Goal: Task Accomplishment & Management: Use online tool/utility

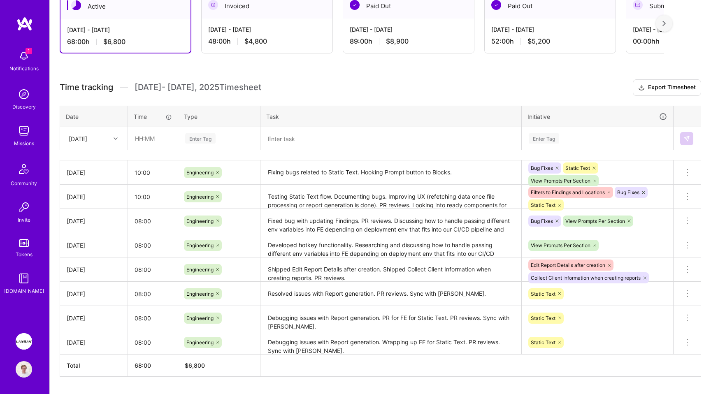
scroll to position [156, 0]
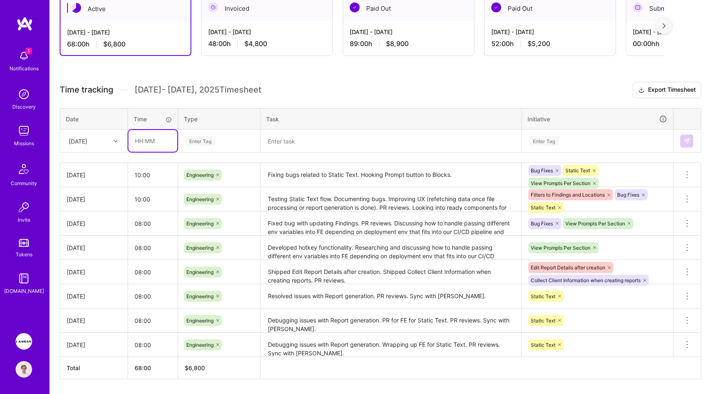
click at [155, 139] on input "text" at bounding box center [152, 141] width 49 height 22
type input "10:00"
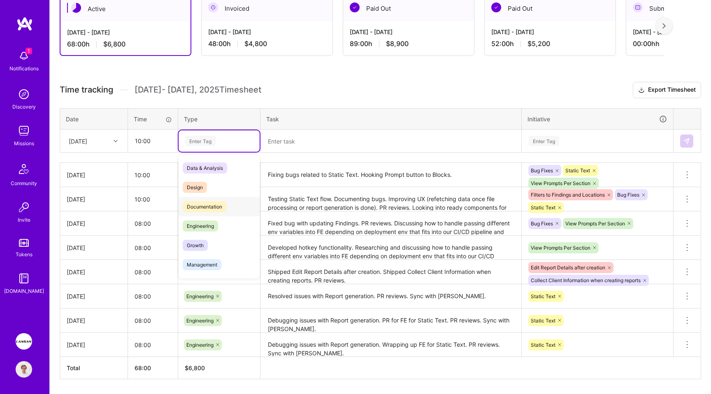
click at [214, 217] on div "Engineering" at bounding box center [219, 225] width 81 height 19
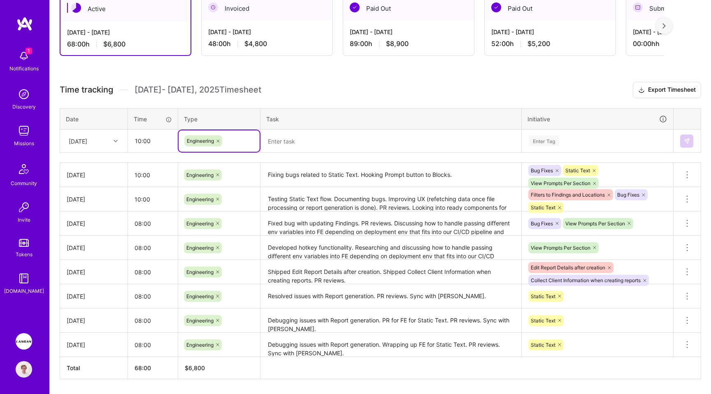
click at [304, 149] on textarea at bounding box center [390, 140] width 259 height 21
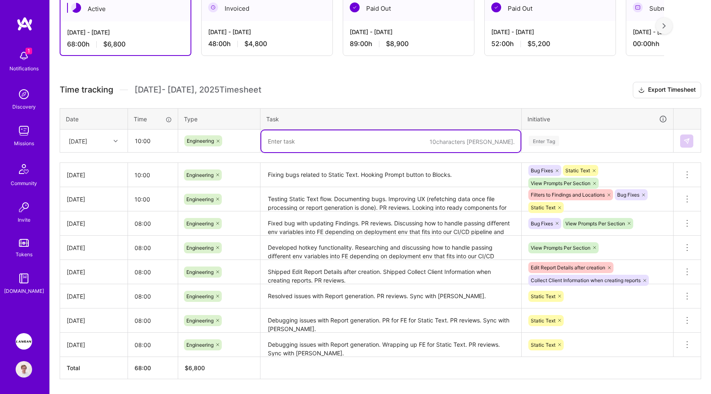
click at [553, 144] on div "Enter Tag" at bounding box center [544, 141] width 30 height 13
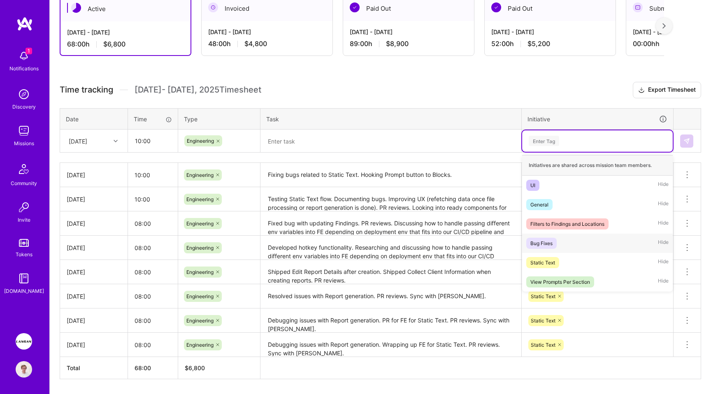
click at [551, 238] on span "Bug Fixes" at bounding box center [541, 243] width 30 height 11
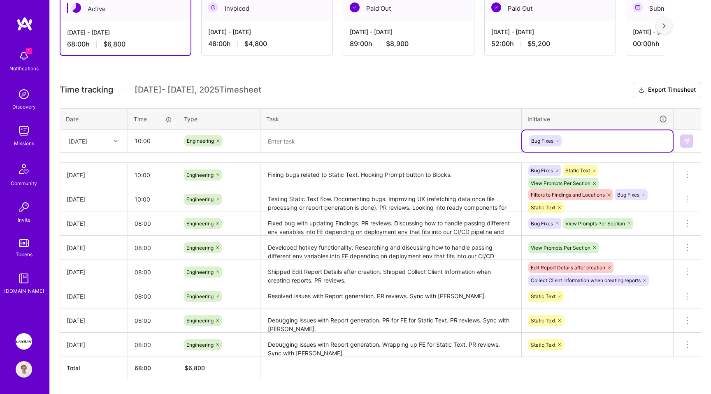
click at [583, 142] on div "Bug Fixes" at bounding box center [597, 141] width 139 height 13
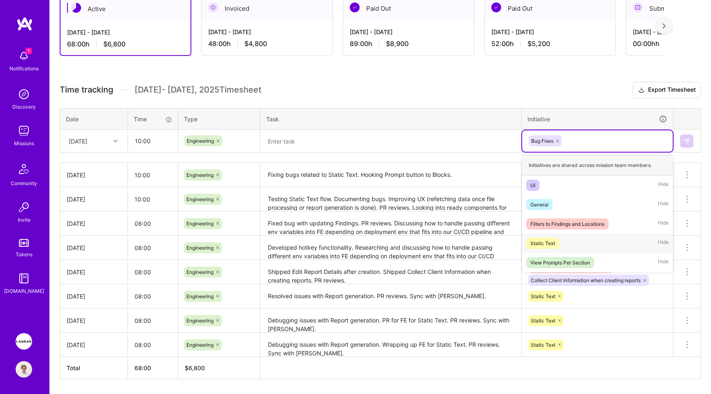
click at [565, 241] on div "Static Text Hide" at bounding box center [597, 243] width 151 height 19
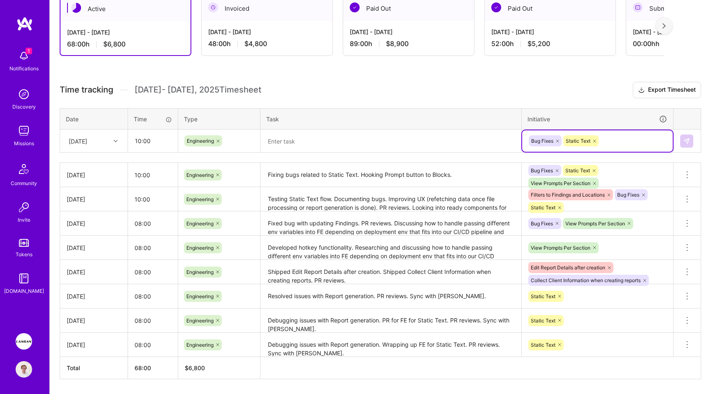
click at [318, 143] on textarea at bounding box center [390, 141] width 259 height 22
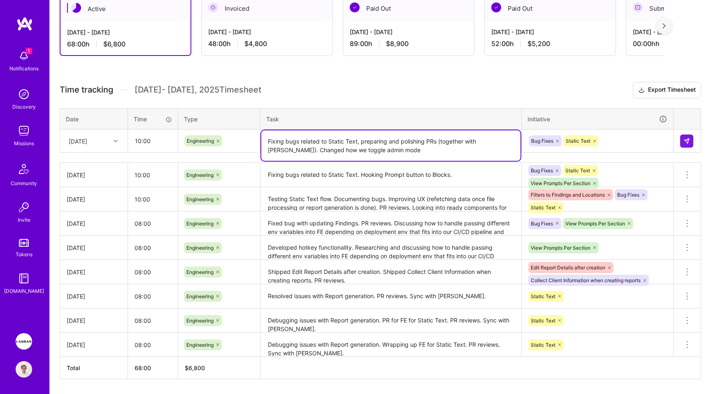
type textarea "Fixing bugs related to Static Text, preparing and polishing PRs (together with …"
click at [614, 139] on div "Bug Fixes Static Text" at bounding box center [597, 141] width 139 height 13
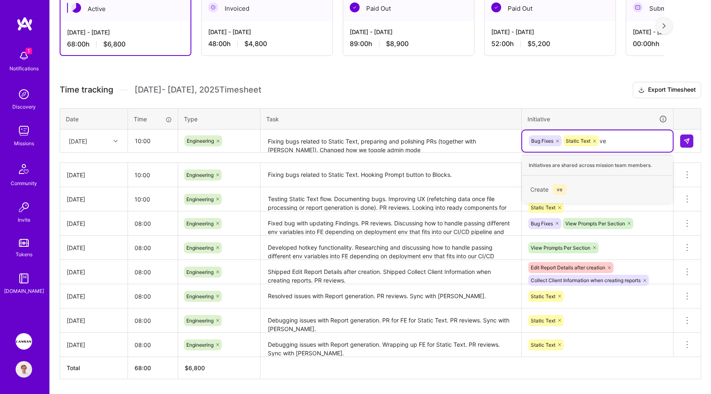
type input "ve"
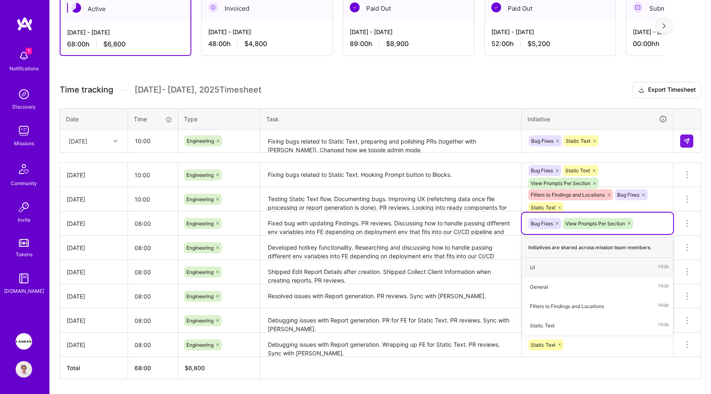
click at [609, 143] on div "Bug Fixes Static Text" at bounding box center [597, 141] width 139 height 13
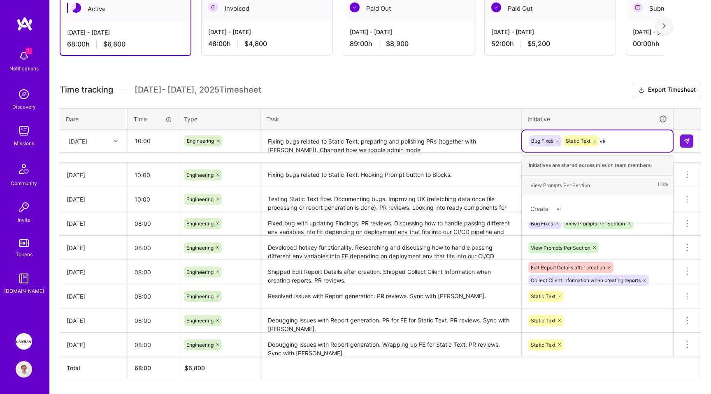
type input "view"
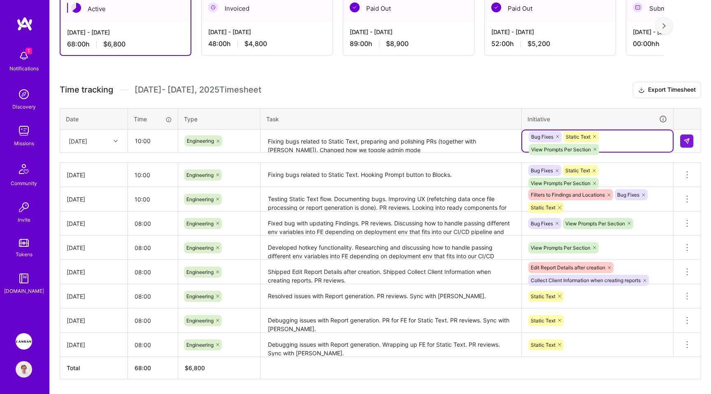
click at [406, 152] on textarea "Fixing bugs related to Static Text, preparing and polishing PRs (together with …" at bounding box center [390, 141] width 259 height 22
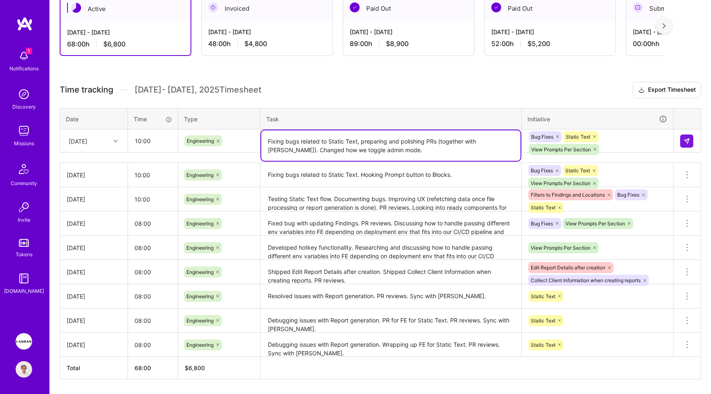
type textarea "Fixing bugs related to Static Text, preparing and polishing PRs (together with …"
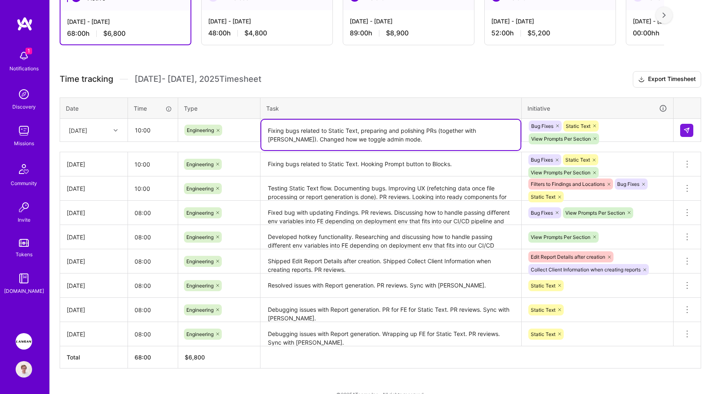
scroll to position [144, 0]
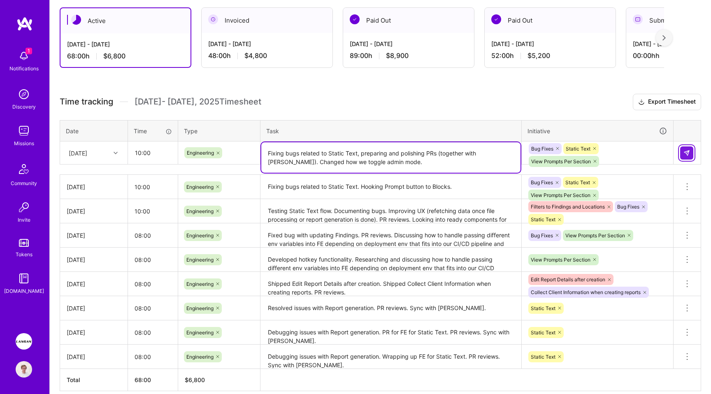
click at [689, 150] on img at bounding box center [686, 153] width 7 height 7
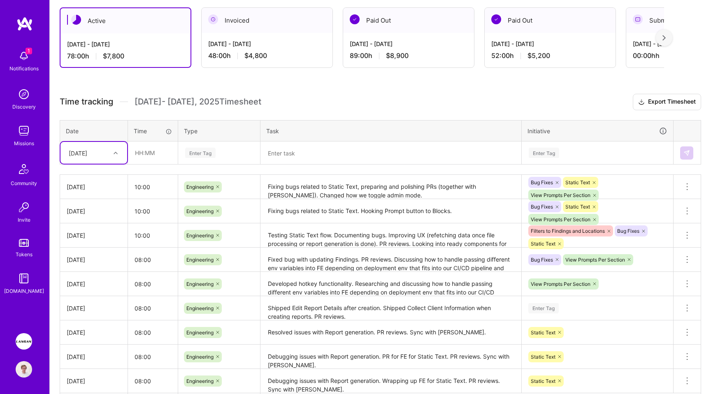
click at [367, 107] on h3 "Time tracking [DATE] - [DATE] Timesheet Export Timesheet" at bounding box center [380, 102] width 641 height 16
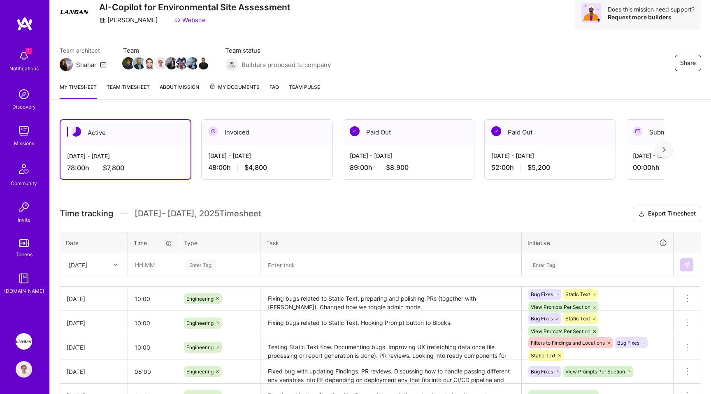
scroll to position [26, 0]
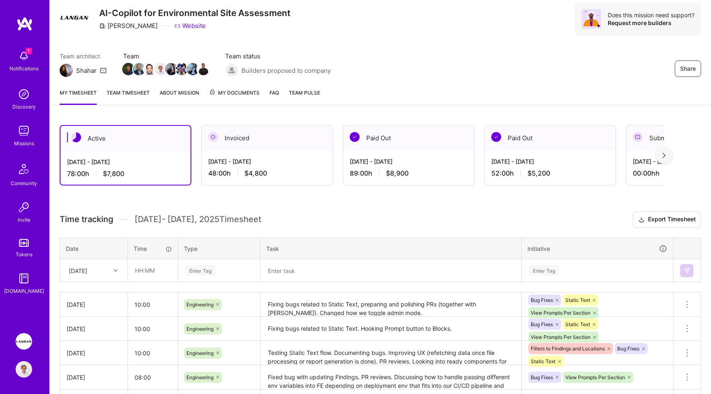
click at [410, 79] on div "Share AI-Copilot for Environmental Site Assessment [PERSON_NAME] Website Does t…" at bounding box center [380, 28] width 661 height 108
